Goal: Communication & Community: Participate in discussion

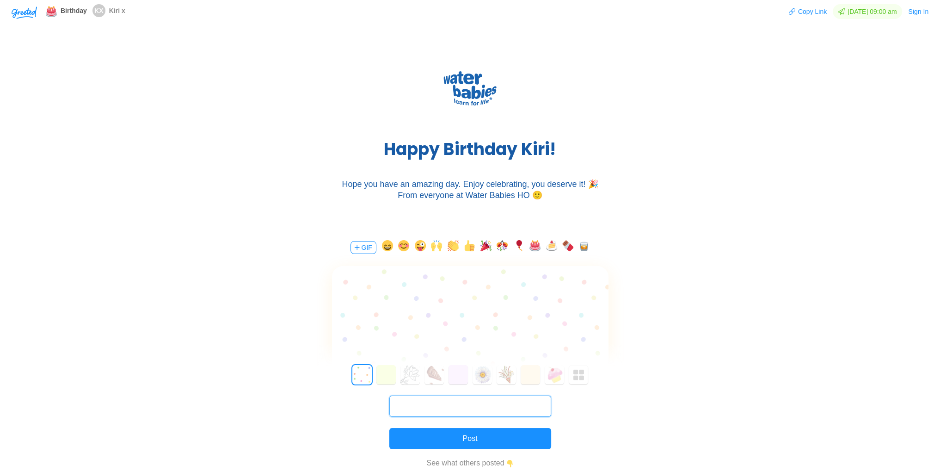
click at [452, 404] on input "text" at bounding box center [470, 405] width 162 height 21
type input "[PERSON_NAME][EMAIL_ADDRESS][PERSON_NAME][DOMAIN_NAME]"
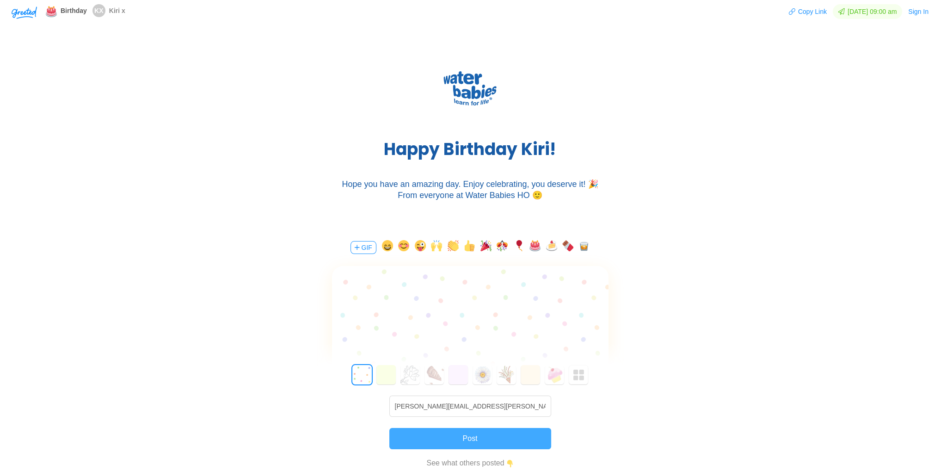
click at [485, 433] on button "Post" at bounding box center [470, 438] width 162 height 21
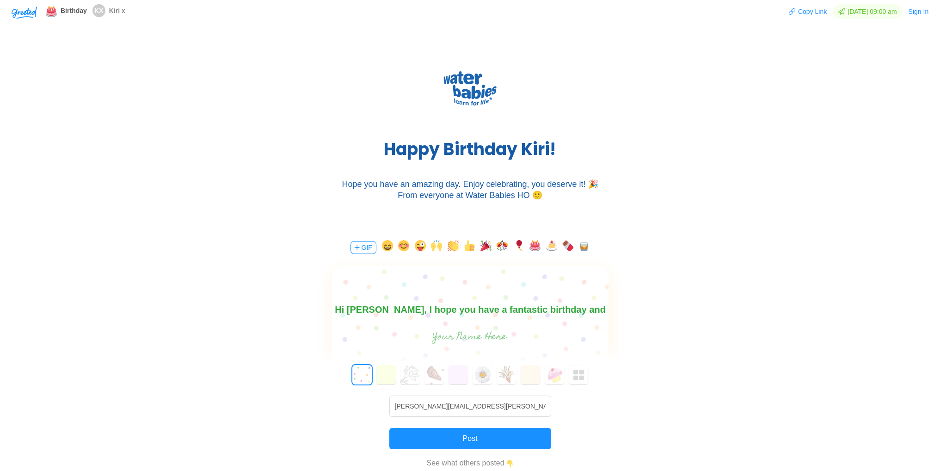
scroll to position [13, 0]
click at [474, 338] on input "text" at bounding box center [470, 337] width 208 height 19
click at [409, 312] on body "Hi [PERSON_NAME], I hope you have a fantastic birthday and manage to get a day …" at bounding box center [470, 304] width 277 height 30
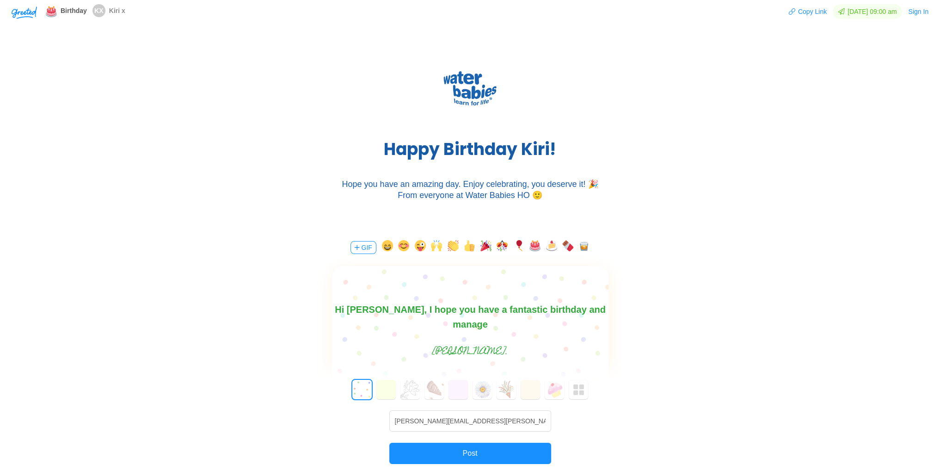
click at [482, 352] on input "[PERSON_NAME]." at bounding box center [470, 352] width 208 height 19
type input "[PERSON_NAME]. x"
click at [468, 451] on button "Post" at bounding box center [470, 453] width 162 height 21
